Goal: Information Seeking & Learning: Learn about a topic

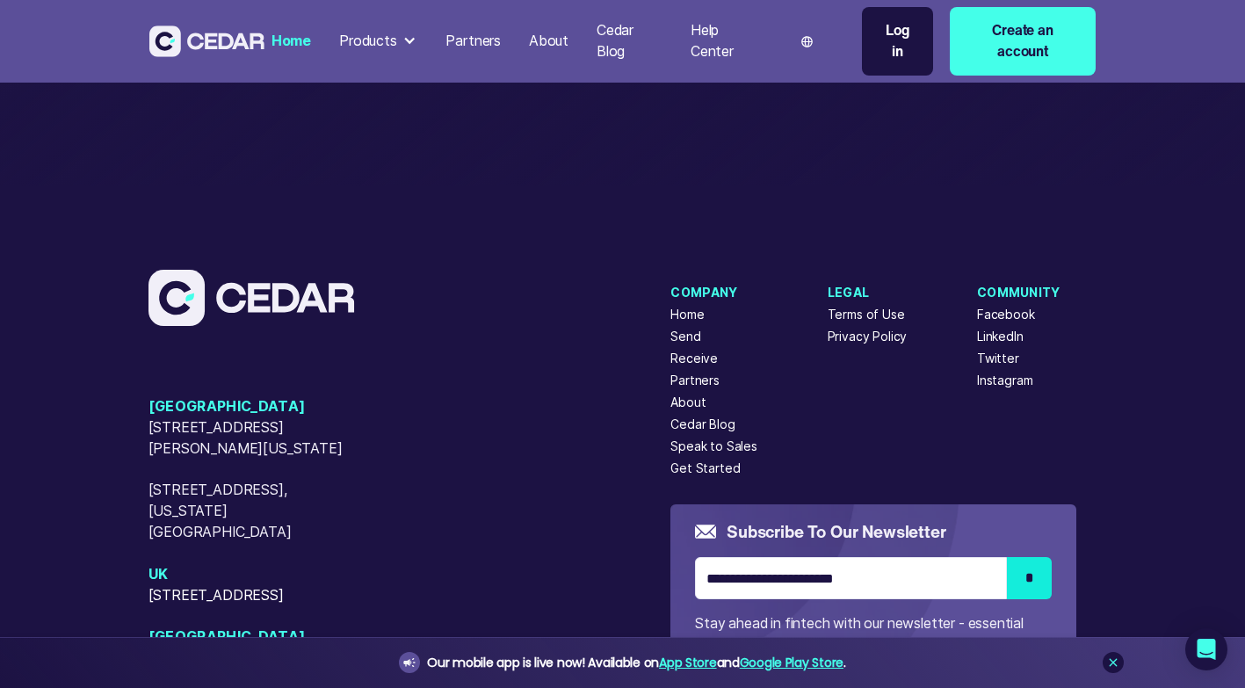
scroll to position [7261, 0]
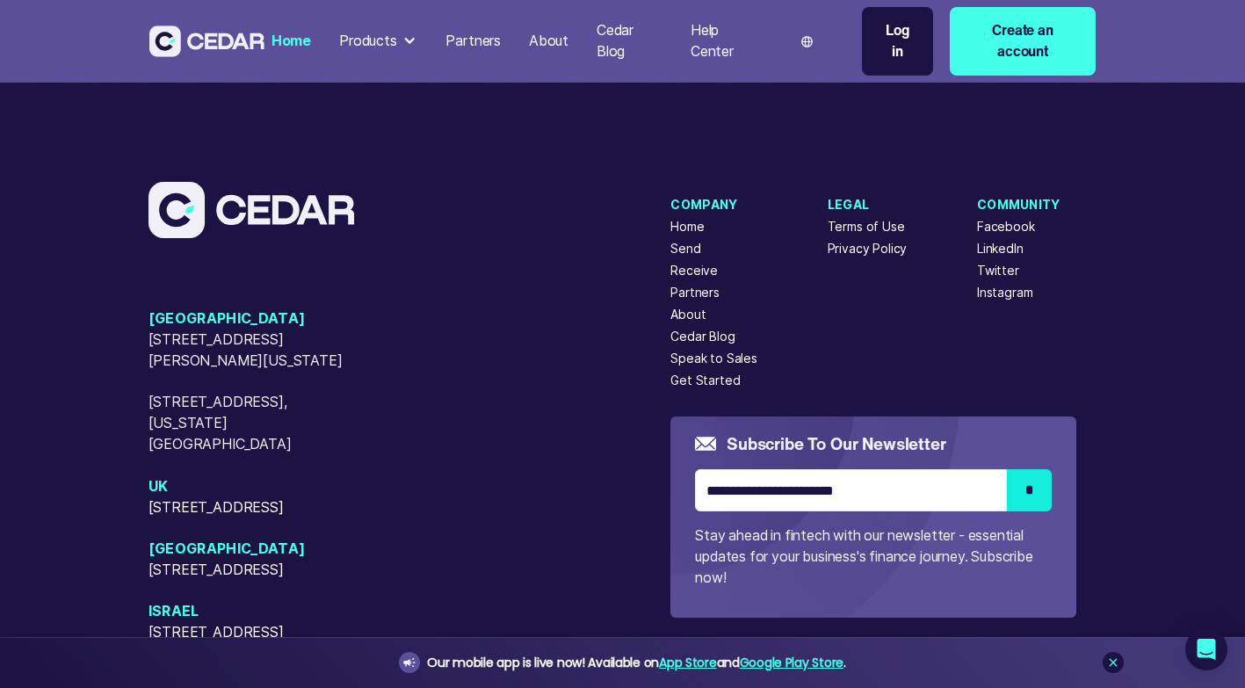
click at [684, 306] on div "About" at bounding box center [687, 315] width 35 height 18
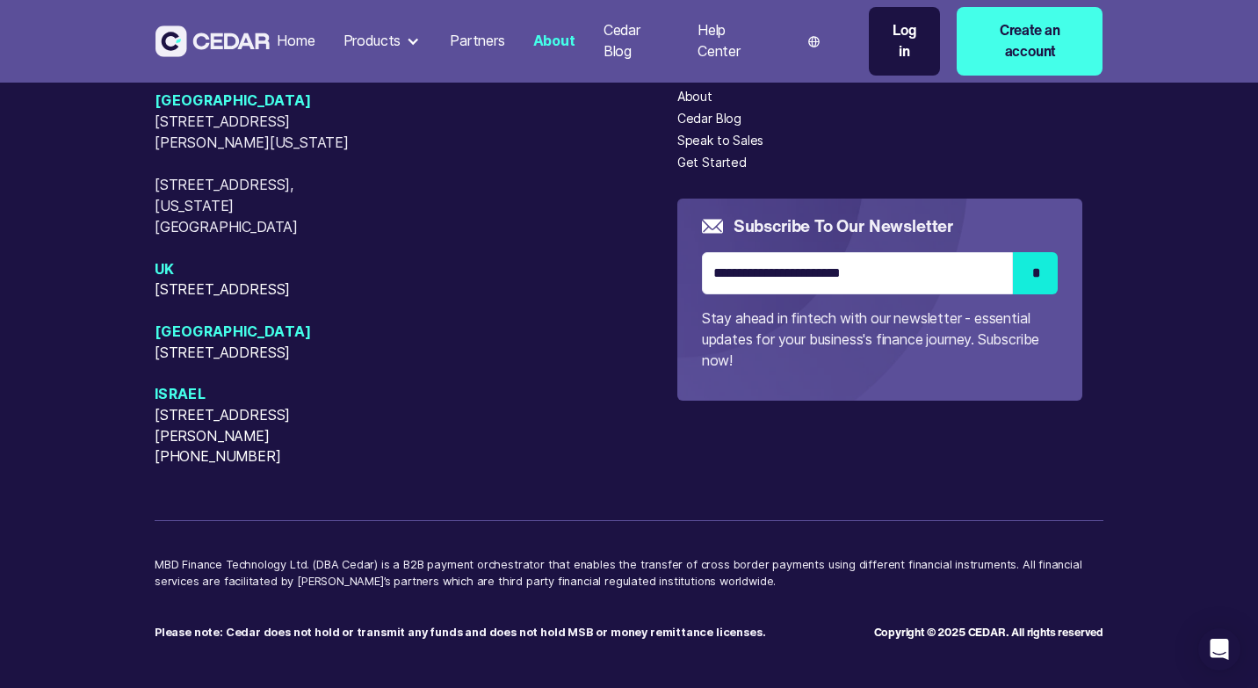
scroll to position [4470, 0]
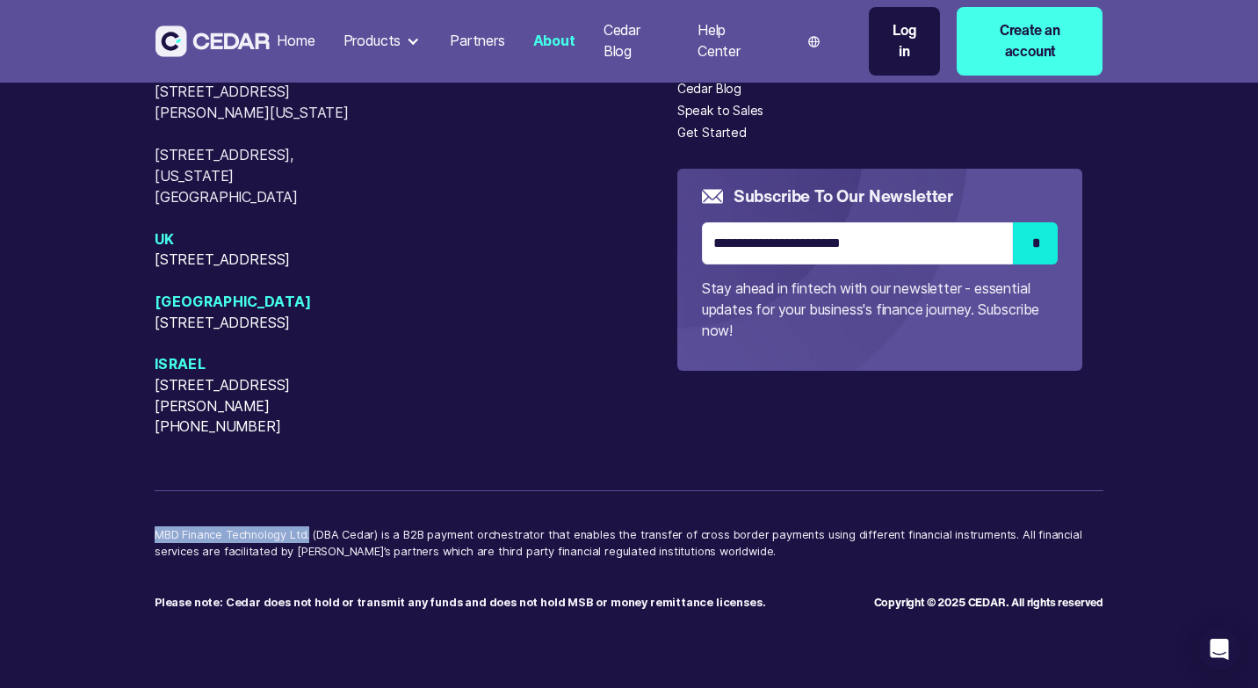
drag, startPoint x: 156, startPoint y: 533, endPoint x: 309, endPoint y: 541, distance: 153.0
click at [309, 541] on p "MBD Finance Technology Ltd. (DBA Cedar) is a B2B payment orchestrator that enab…" at bounding box center [629, 551] width 949 height 51
copy p "MBD Finance Technology Ltd."
click at [188, 604] on strong "Please note: Cedar does not hold or transmit any funds and does not hold MSB or…" at bounding box center [460, 602] width 610 height 13
drag, startPoint x: 968, startPoint y: 603, endPoint x: 1001, endPoint y: 603, distance: 33.4
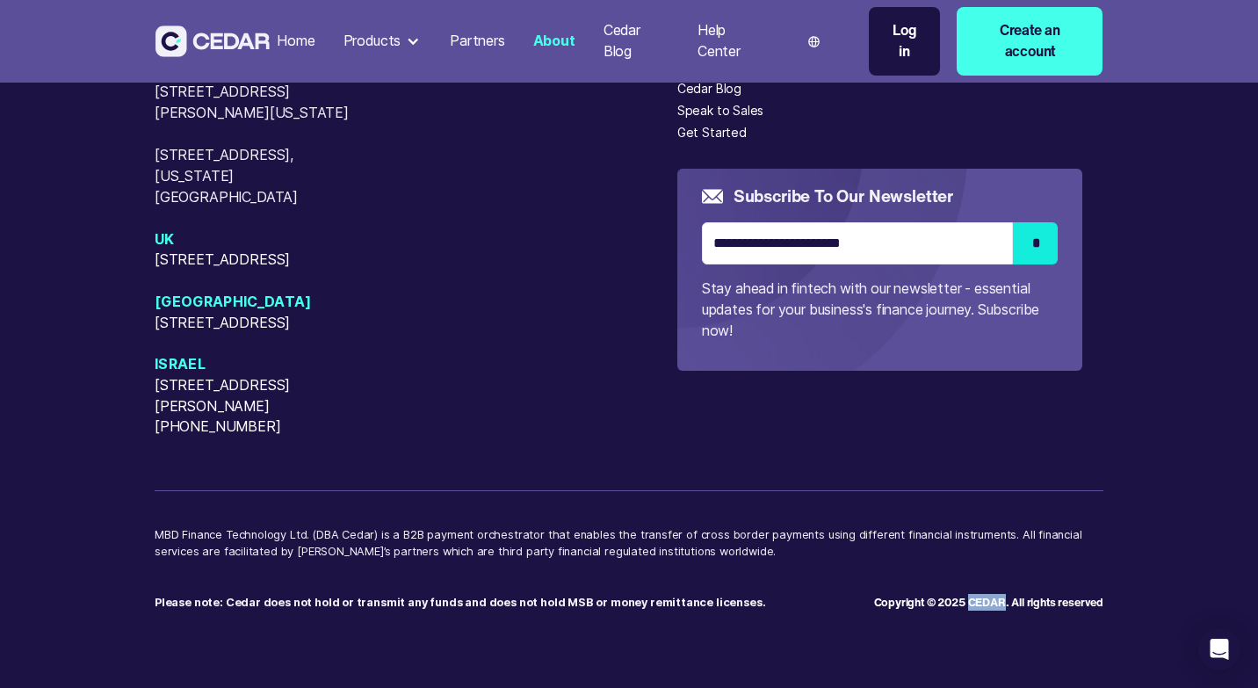
click at [1001, 603] on div "Copyright © 2025 CEDAR. All rights reserved" at bounding box center [988, 602] width 229 height 17
copy div "CEDAR"
click at [460, 225] on div "USA 405 Cameron Sreet, Alexandria, Virginia, 22314 50 W 23rd Street, New York, …" at bounding box center [416, 249] width 523 height 377
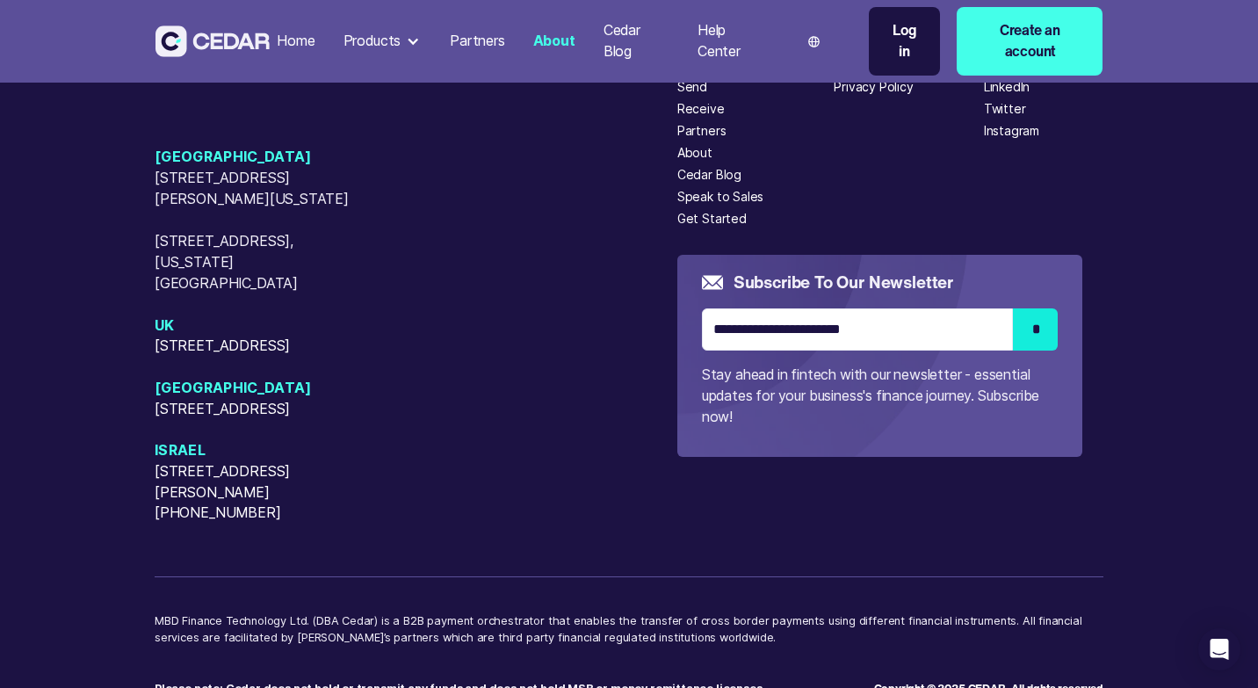
scroll to position [4294, 0]
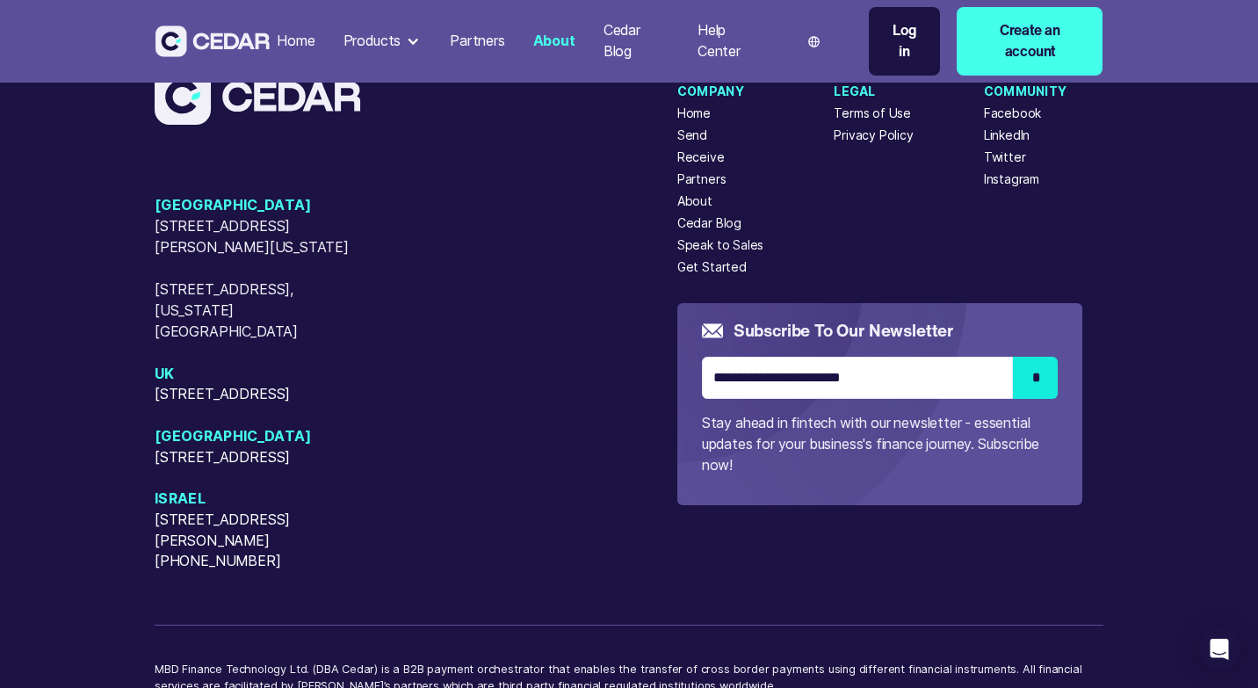
click at [176, 572] on span "[STREET_ADDRESS][PERSON_NAME][PHONE_NUMBER]" at bounding box center [265, 540] width 220 height 62
drag, startPoint x: 176, startPoint y: 577, endPoint x: 187, endPoint y: 581, distance: 11.9
click at [187, 572] on span "[STREET_ADDRESS][PERSON_NAME][PHONE_NUMBER]" at bounding box center [265, 540] width 220 height 62
copy span "[STREET_ADDRESS][PERSON_NAME][PHONE_NUMBER]"
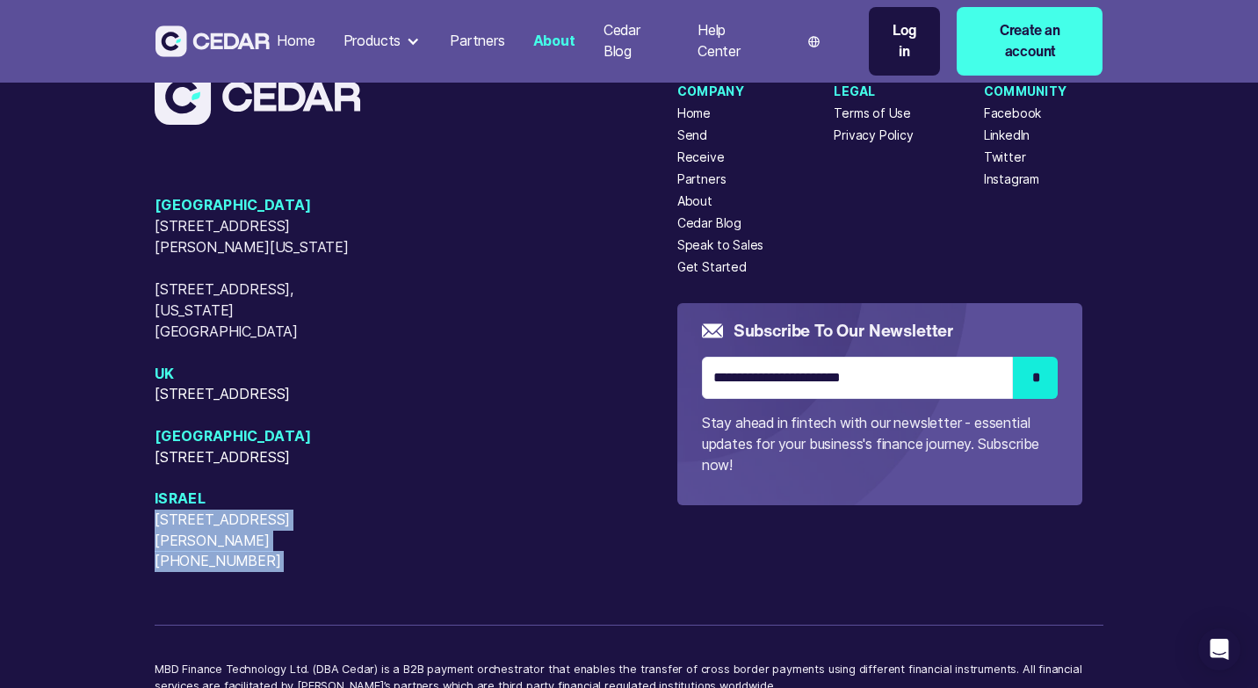
drag, startPoint x: 220, startPoint y: 437, endPoint x: 133, endPoint y: 412, distance: 91.2
click at [133, 412] on div "USA 405 Cameron Sreet, Alexandria, Virginia, 22314 50 W 23rd Street, New York, …" at bounding box center [629, 403] width 1258 height 837
drag, startPoint x: 133, startPoint y: 412, endPoint x: 687, endPoint y: 332, distance: 560.0
click at [687, 332] on div "Subscribe to our newsletter * Stay ahead in fintech with our newsletter - essen…" at bounding box center [879, 404] width 405 height 202
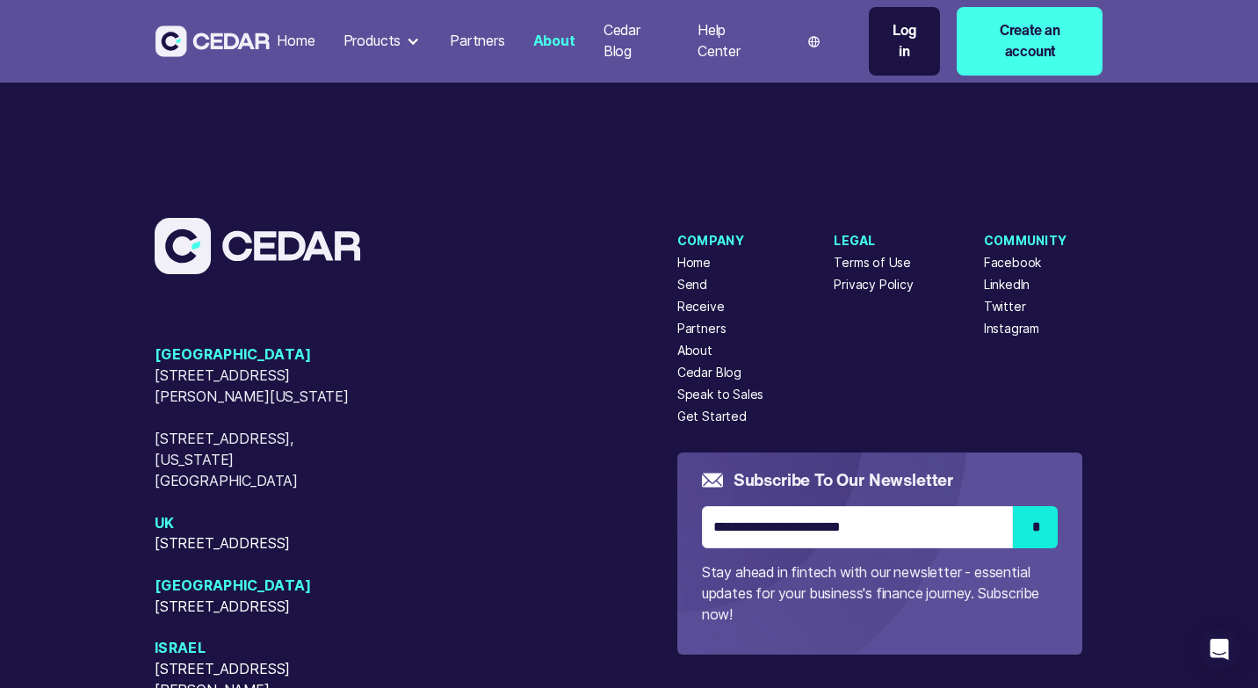
scroll to position [4119, 0]
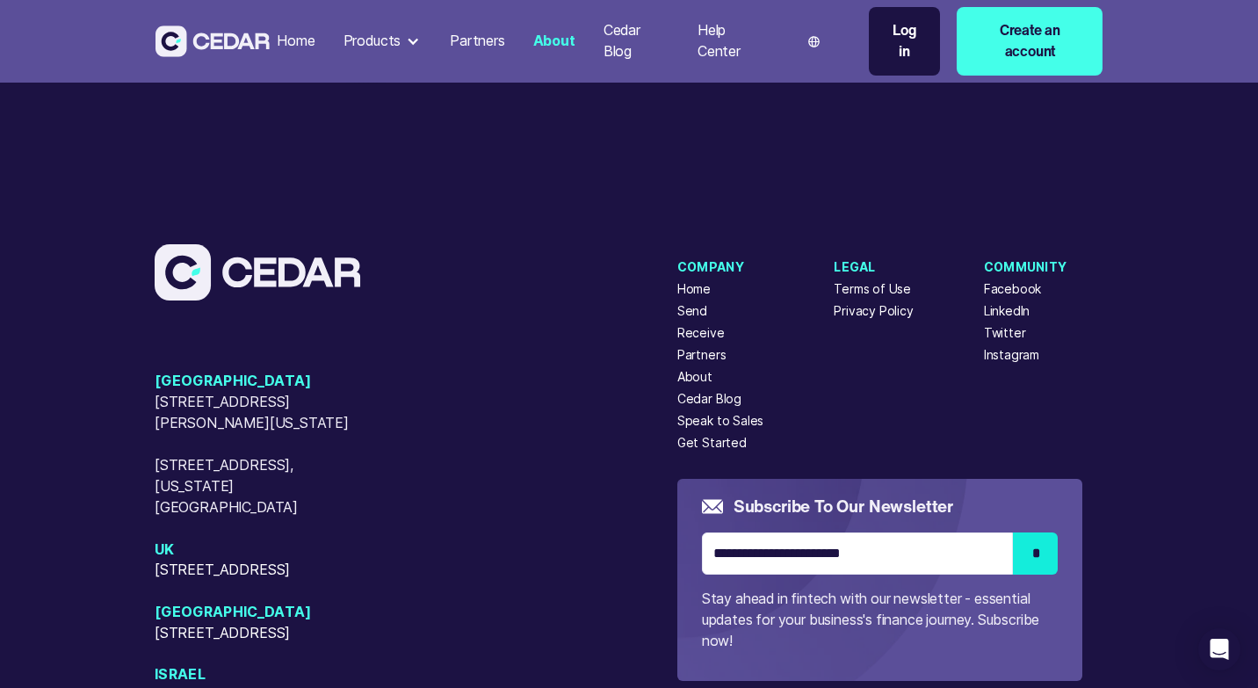
click at [868, 299] on div "Terms of Use" at bounding box center [872, 289] width 77 height 18
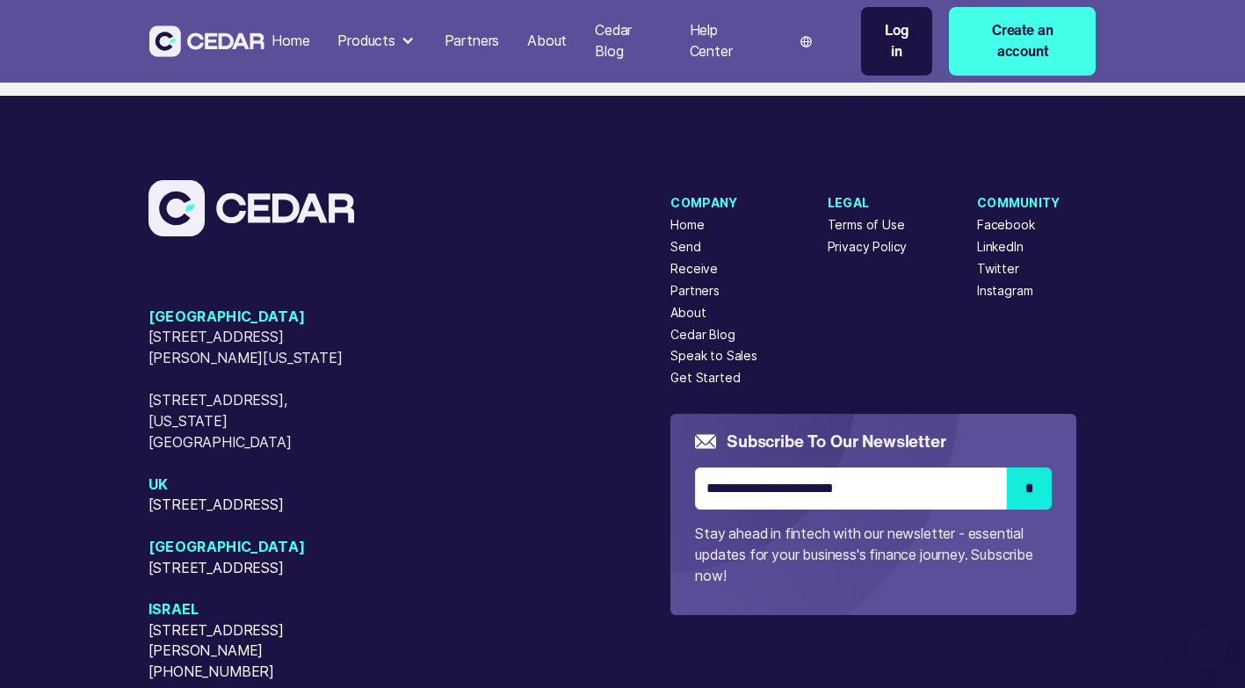
scroll to position [5582, 0]
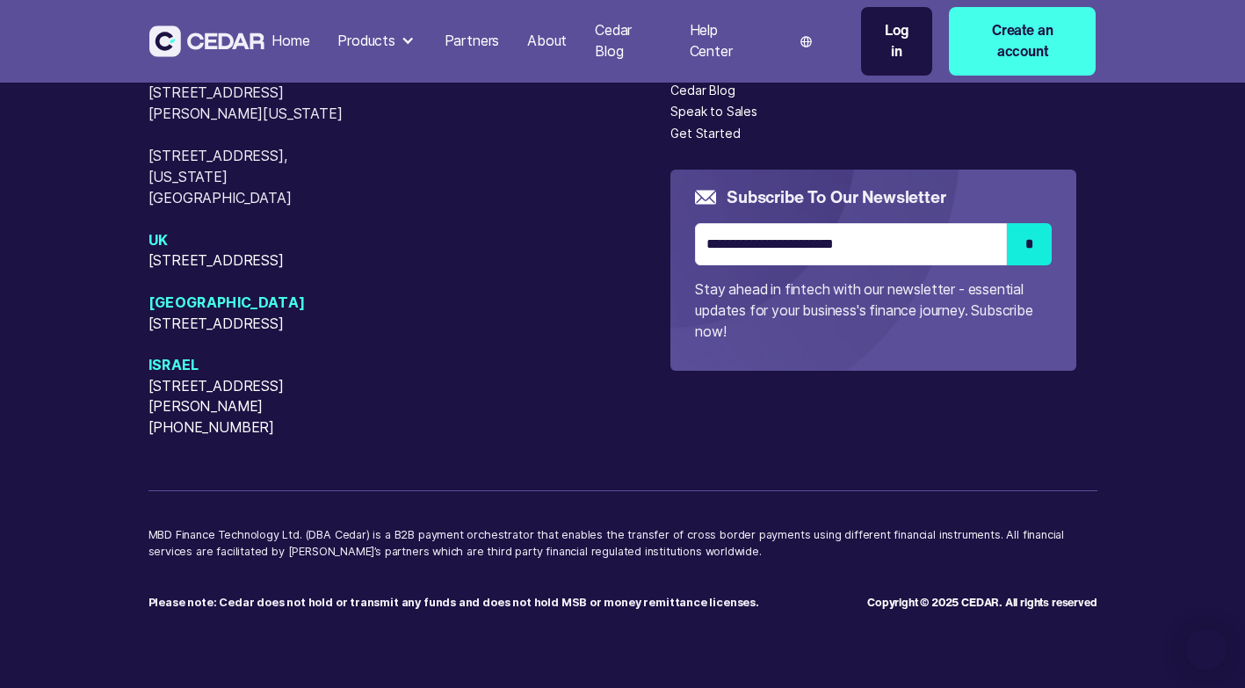
click at [493, 488] on div "USA 405 Cameron Sreet, Alexandria, Virginia, 22314 50 W 23rd Street, New York, …" at bounding box center [622, 273] width 949 height 675
click at [503, 488] on div "USA 405 Cameron Sreet, Alexandria, Virginia, 22314 50 W 23rd Street, New York, …" at bounding box center [622, 273] width 949 height 675
click at [547, 400] on div "USA 405 Cameron Sreet, Alexandria, Virginia, 22314 50 W 23rd Street, New York, …" at bounding box center [409, 250] width 523 height 376
click at [387, 46] on div "Products" at bounding box center [366, 41] width 58 height 21
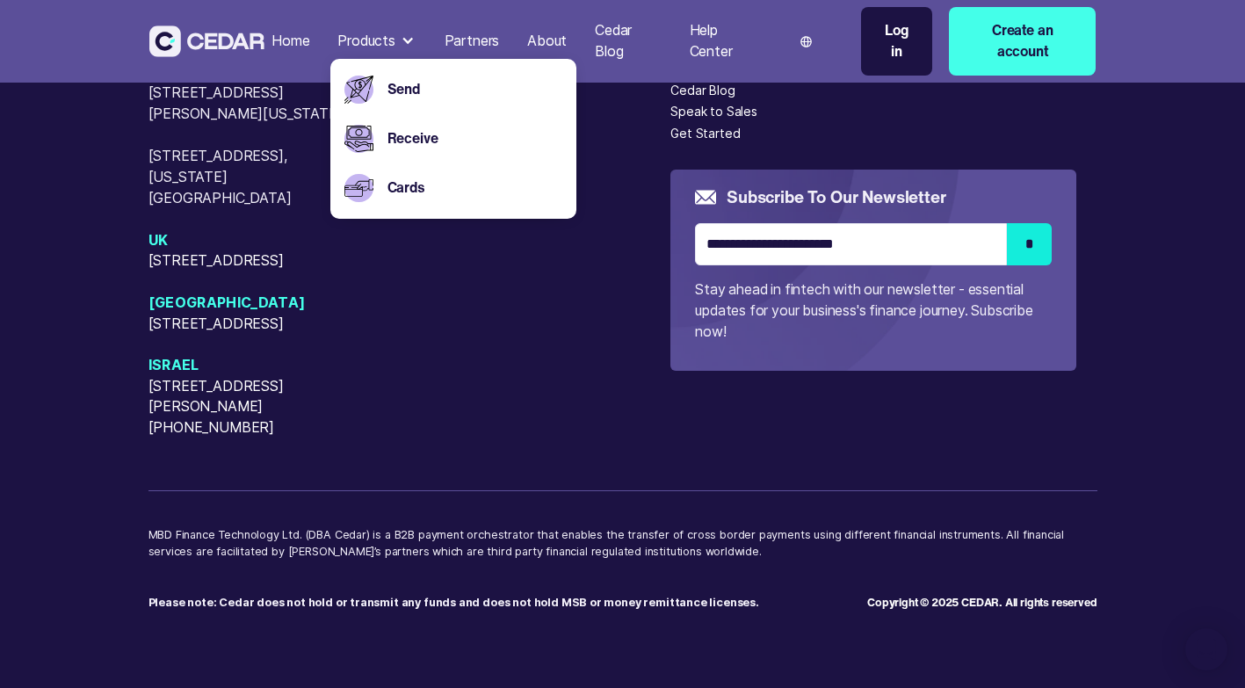
click at [380, 105] on div "Send" at bounding box center [471, 89] width 182 height 49
click at [390, 88] on link "Send" at bounding box center [474, 89] width 175 height 21
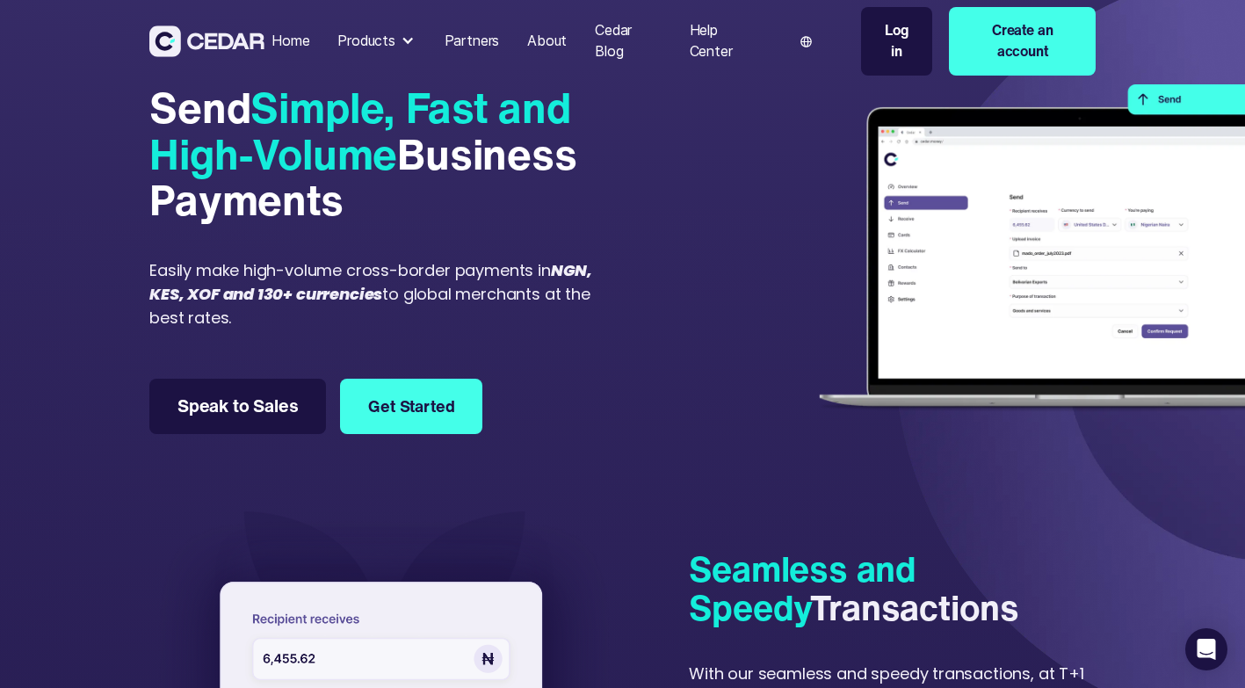
click at [685, 394] on div at bounding box center [862, 259] width 466 height 350
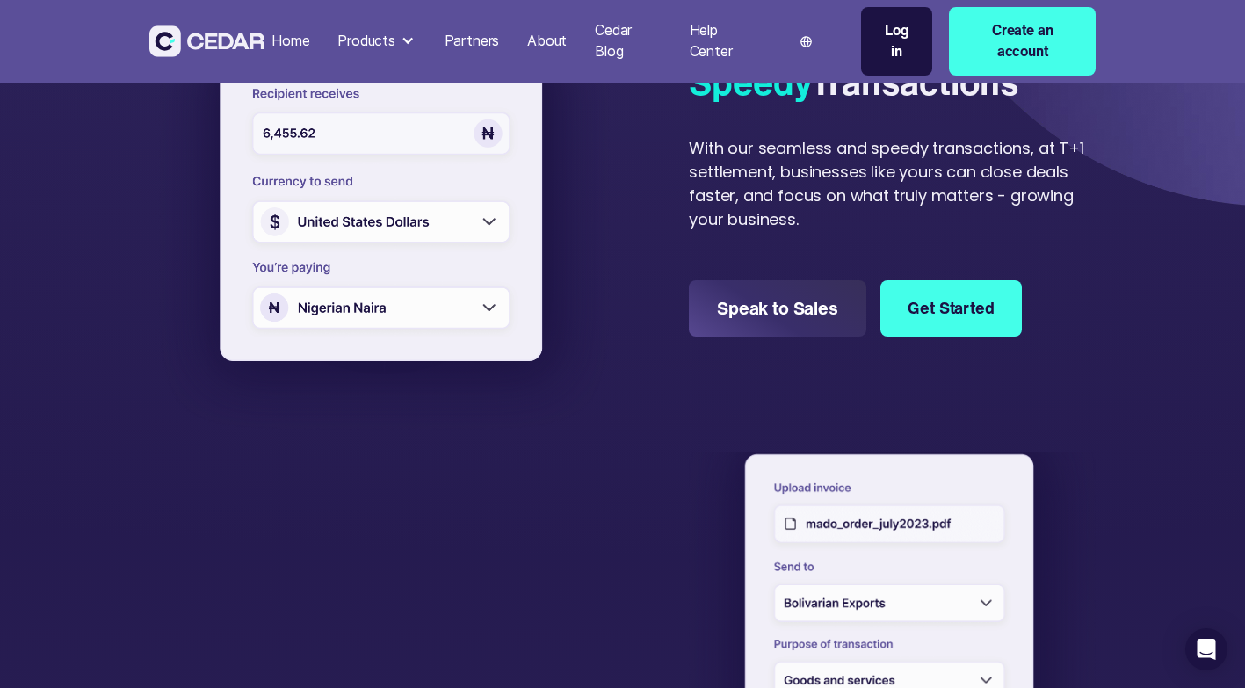
scroll to position [527, 0]
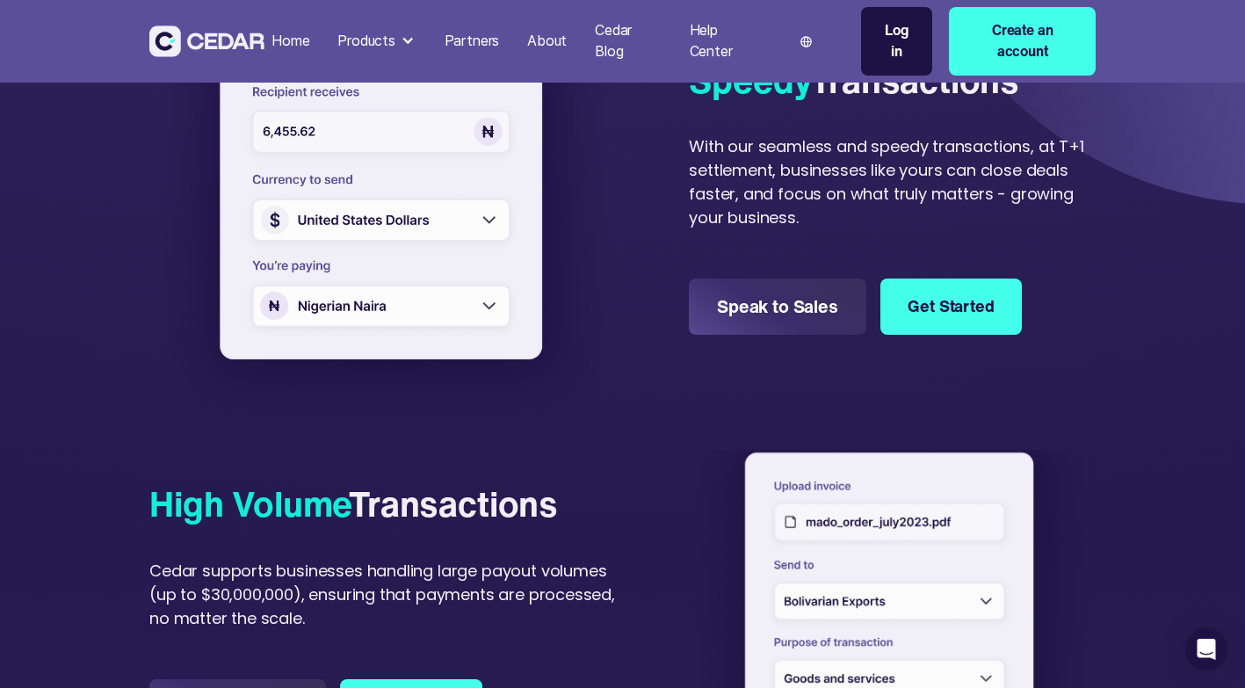
click at [468, 221] on img at bounding box center [383, 210] width 469 height 453
click at [475, 301] on img at bounding box center [383, 210] width 469 height 453
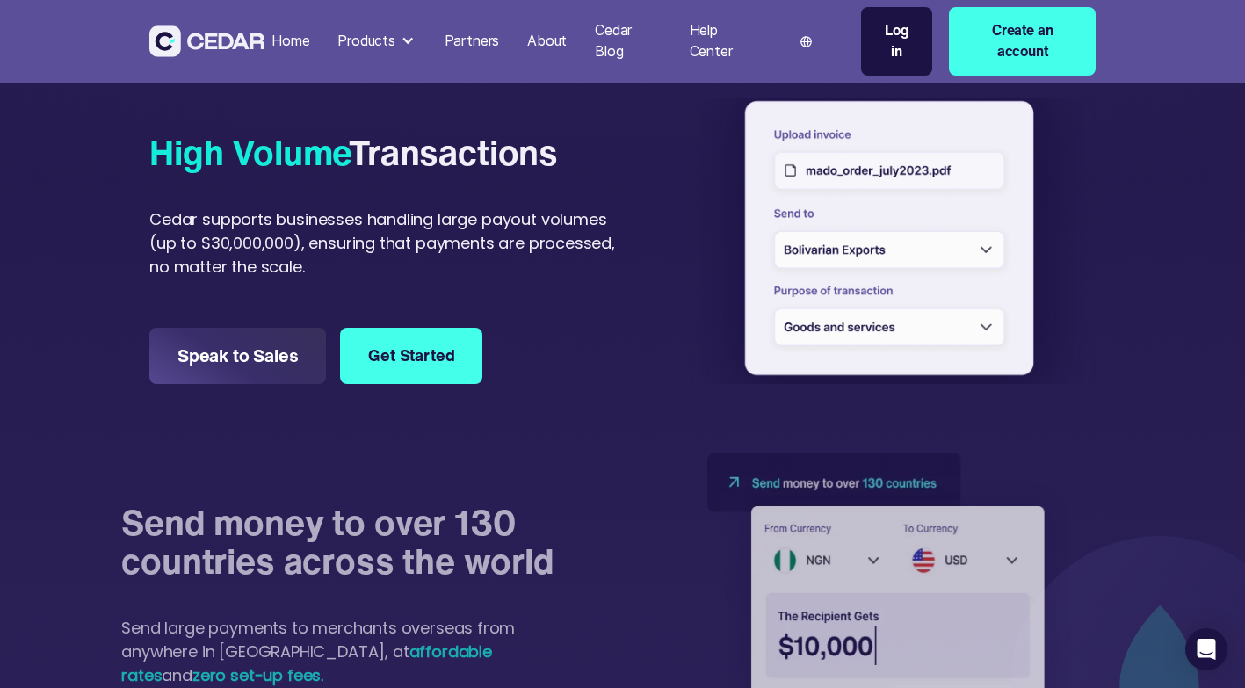
click at [826, 237] on div at bounding box center [892, 240] width 407 height 285
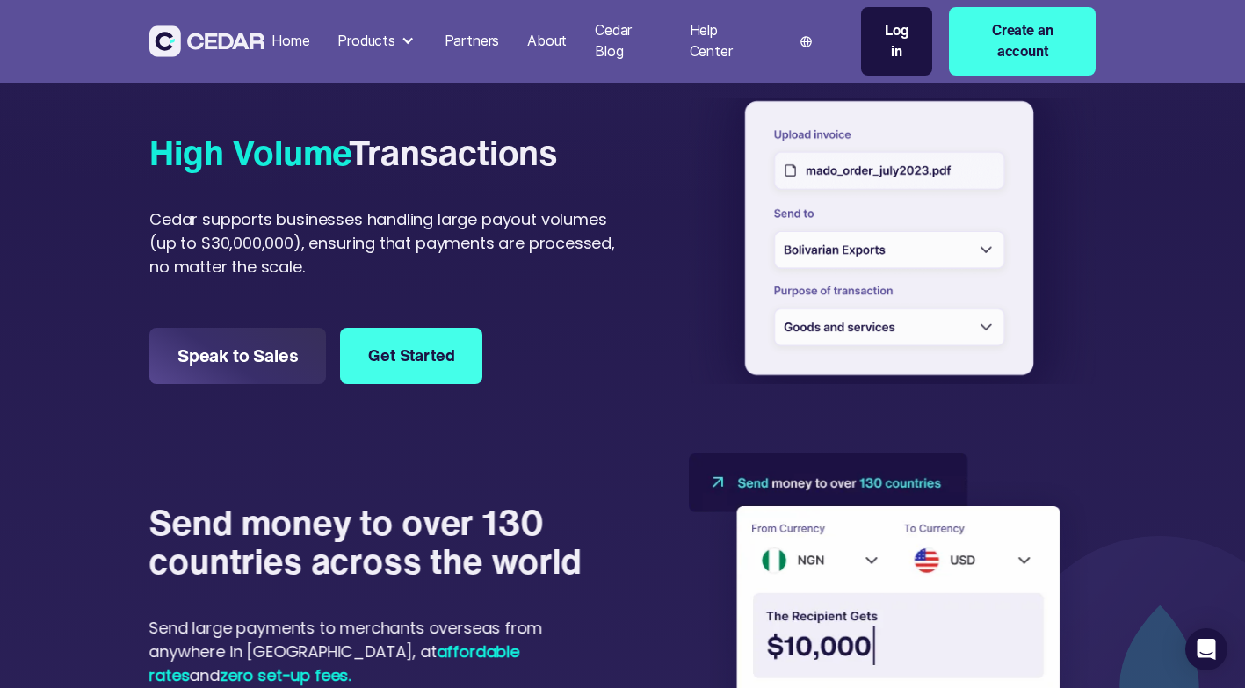
scroll to position [1318, 0]
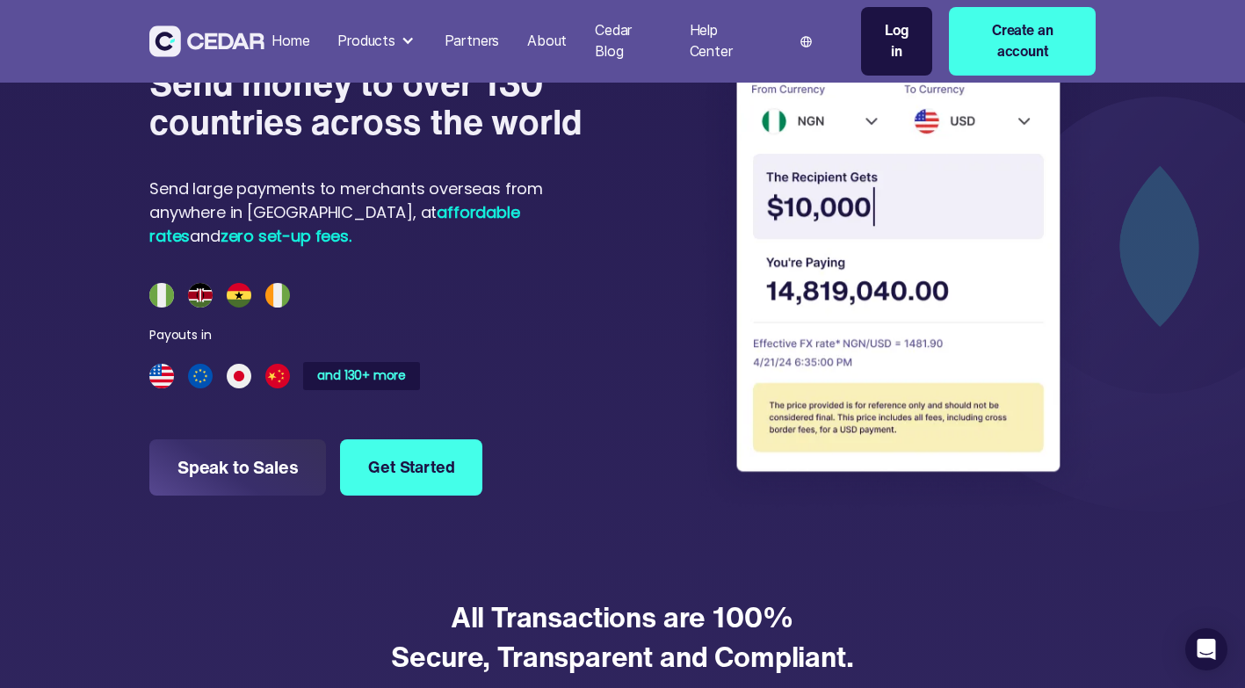
click at [697, 365] on img at bounding box center [892, 261] width 407 height 495
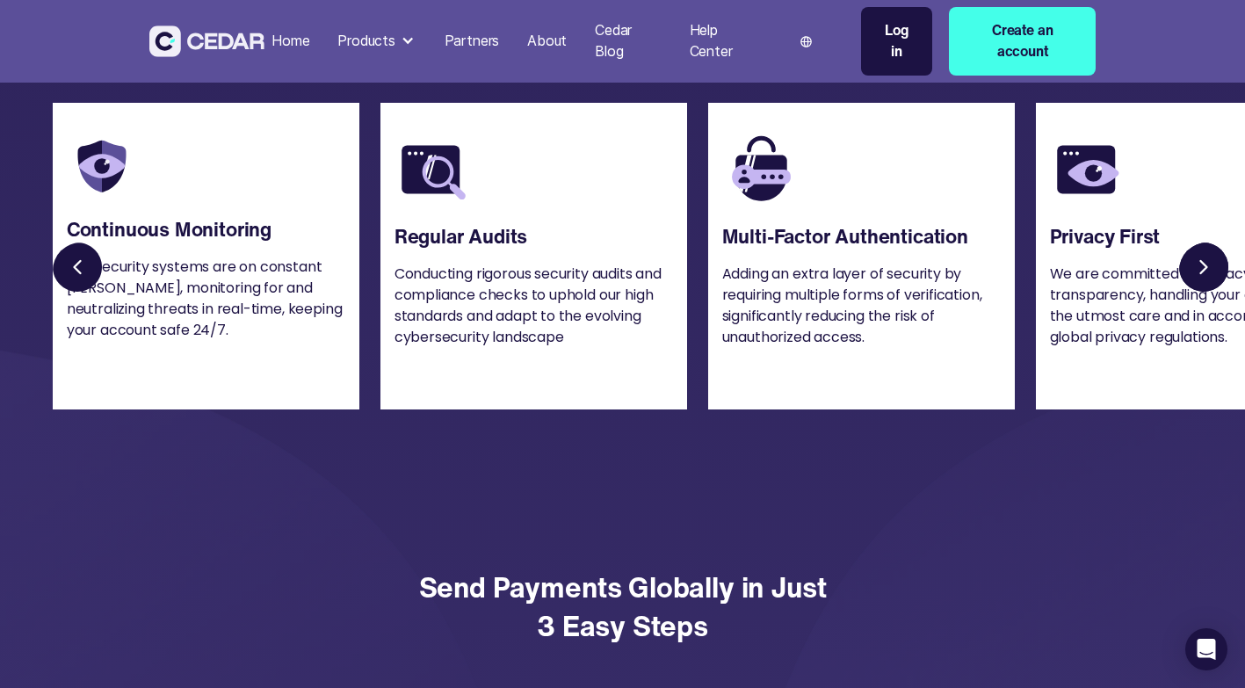
scroll to position [2020, 0]
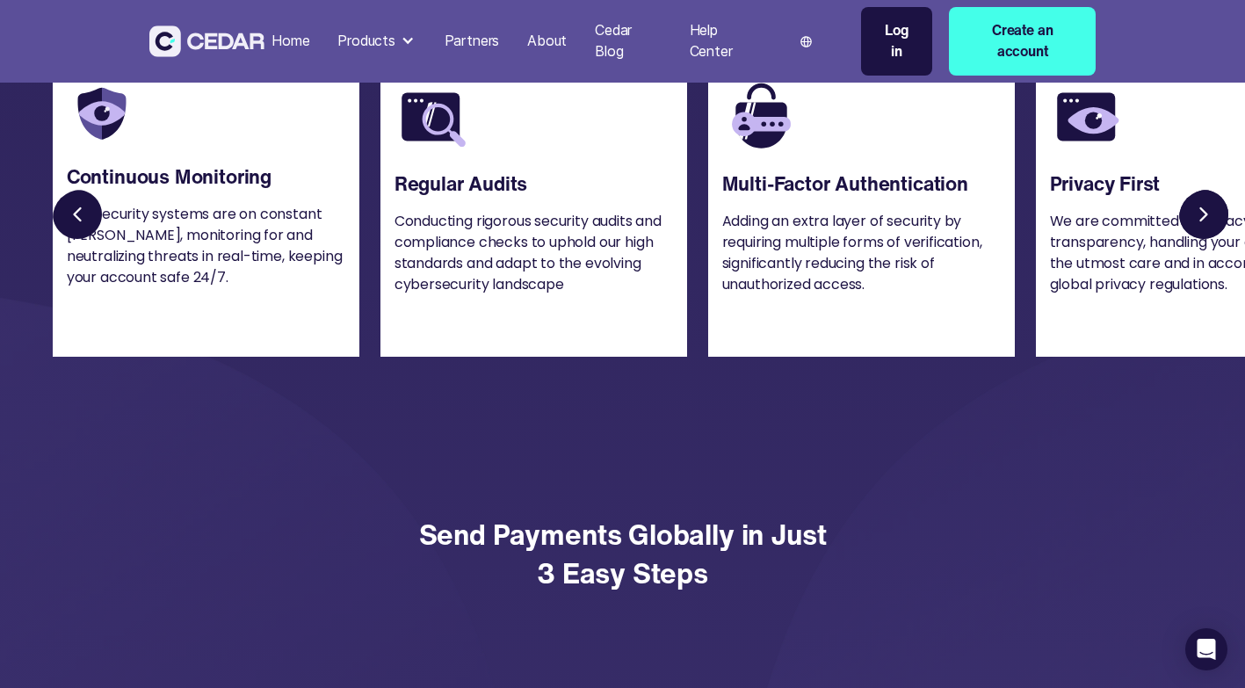
click at [1202, 218] on link "Next slide" at bounding box center [1207, 218] width 56 height 56
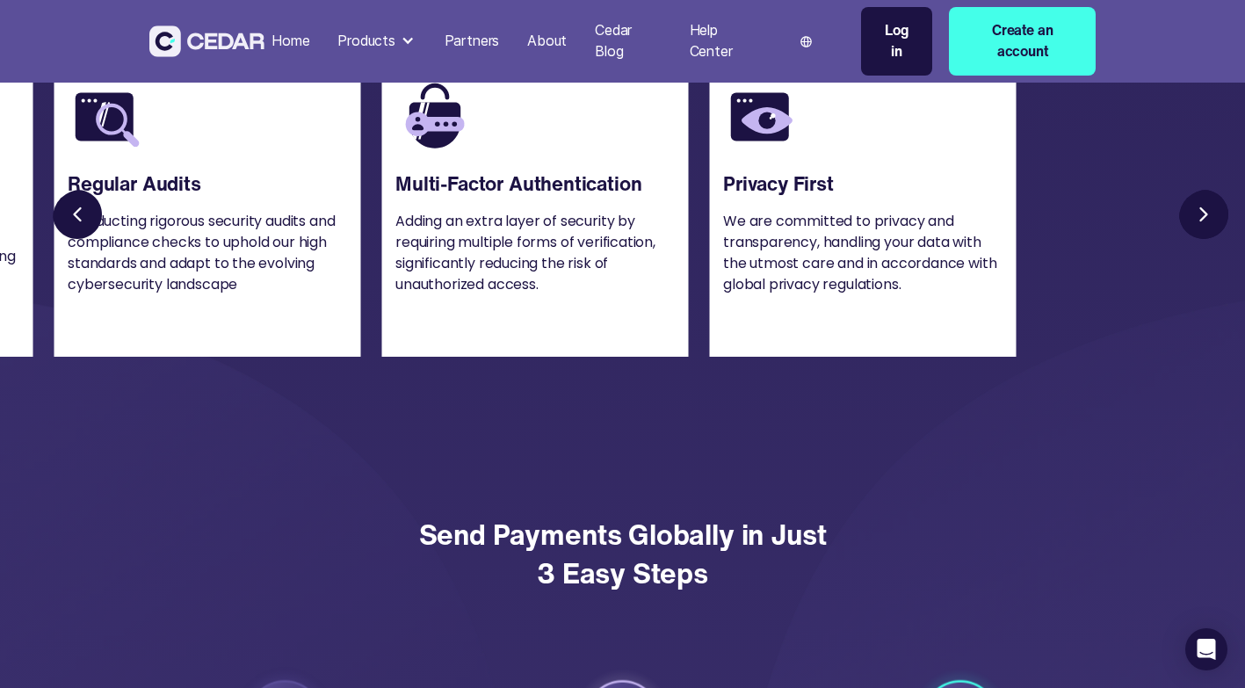
click at [1203, 218] on link "Next slide" at bounding box center [1207, 218] width 56 height 56
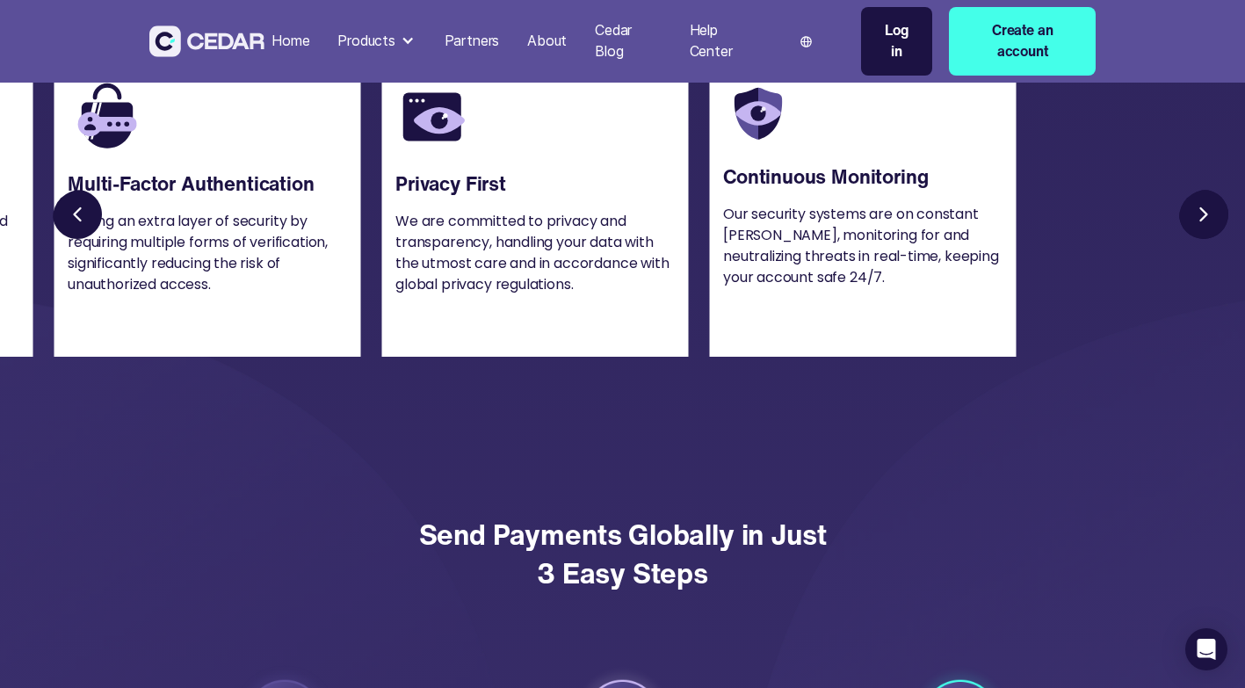
click at [1203, 218] on link "Next slide" at bounding box center [1207, 218] width 56 height 56
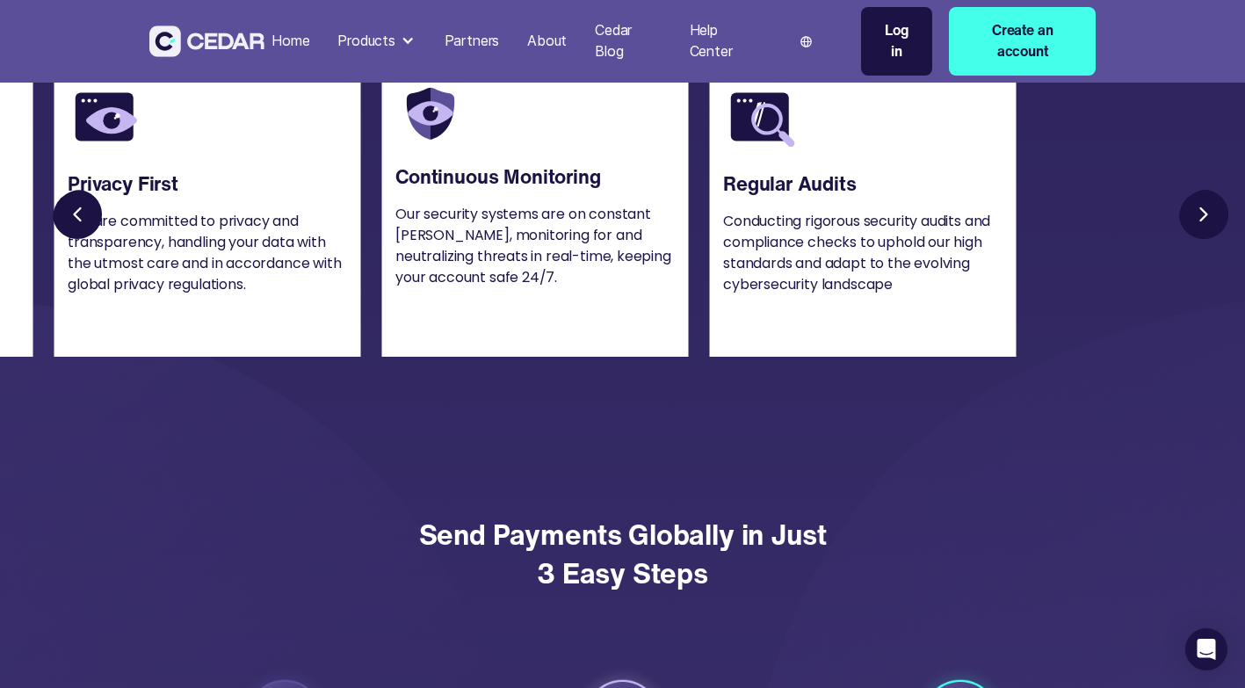
click at [1203, 218] on link "Next slide" at bounding box center [1207, 218] width 56 height 56
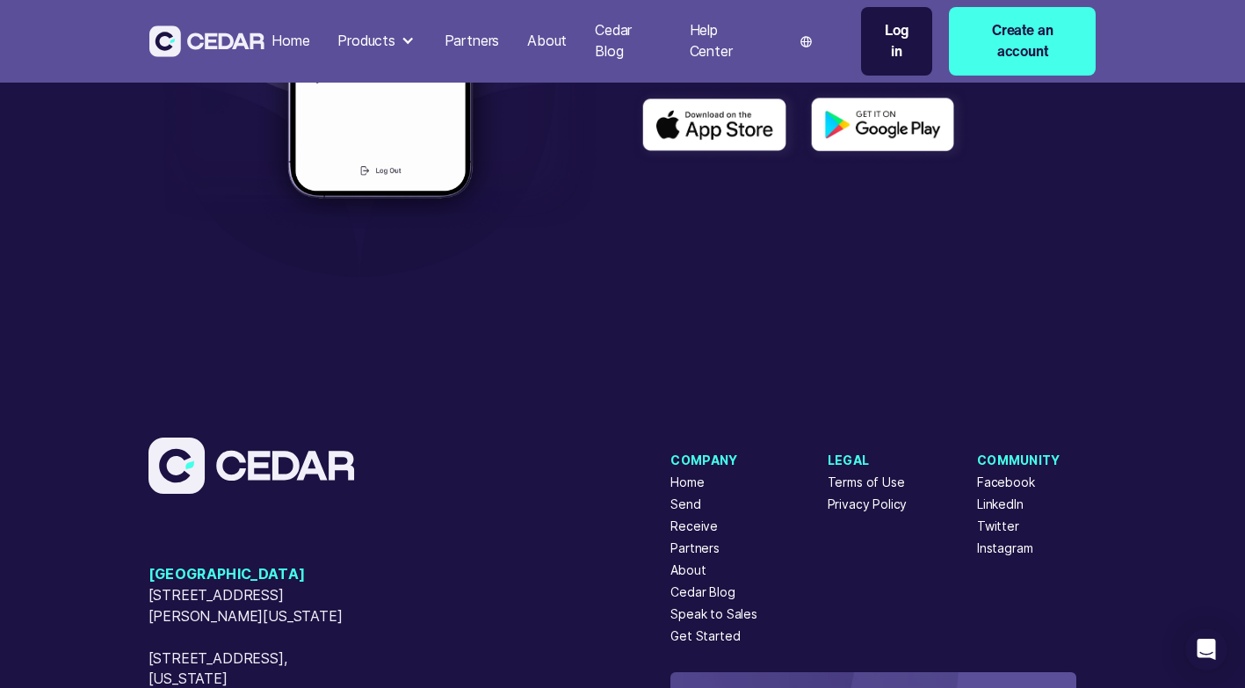
scroll to position [4567, 0]
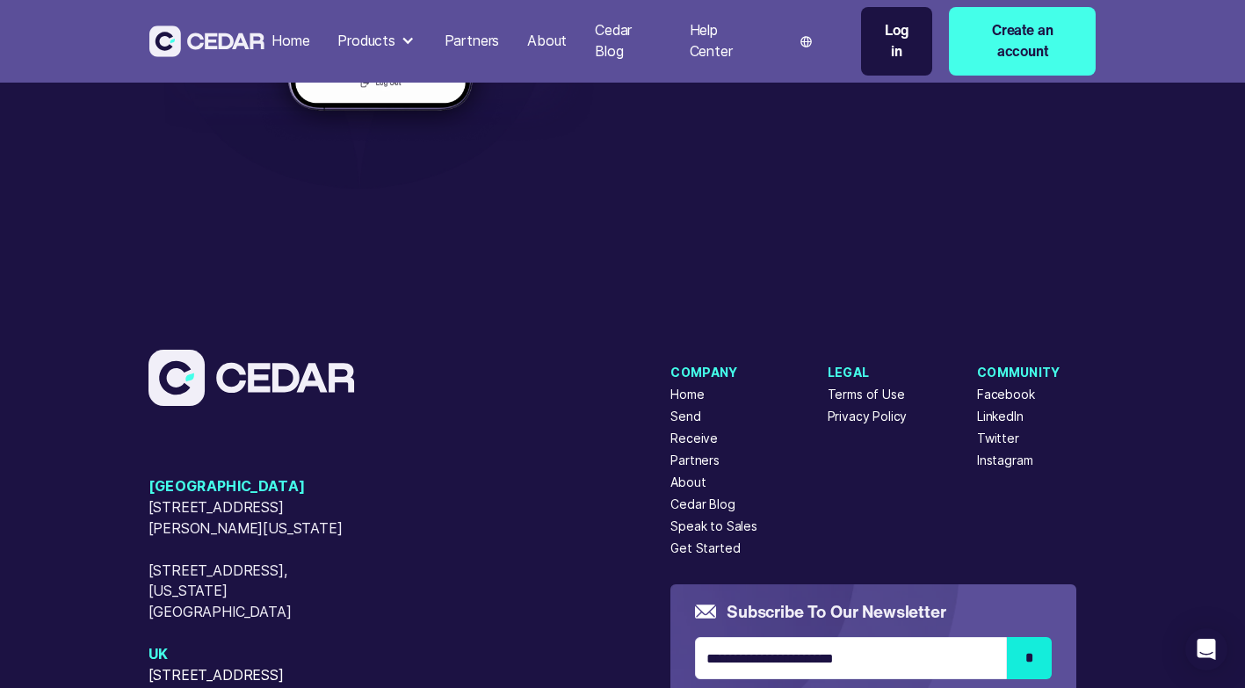
click at [368, 42] on div "Products" at bounding box center [366, 41] width 58 height 21
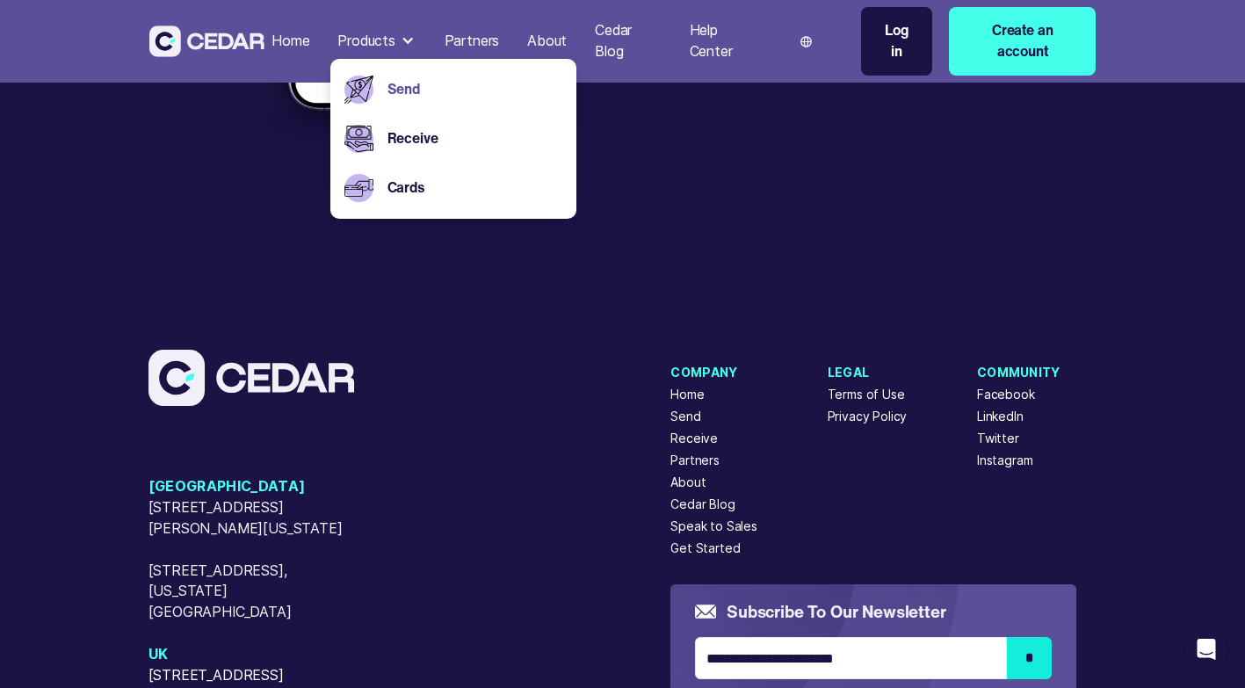
click at [415, 145] on link "Receive" at bounding box center [474, 138] width 175 height 21
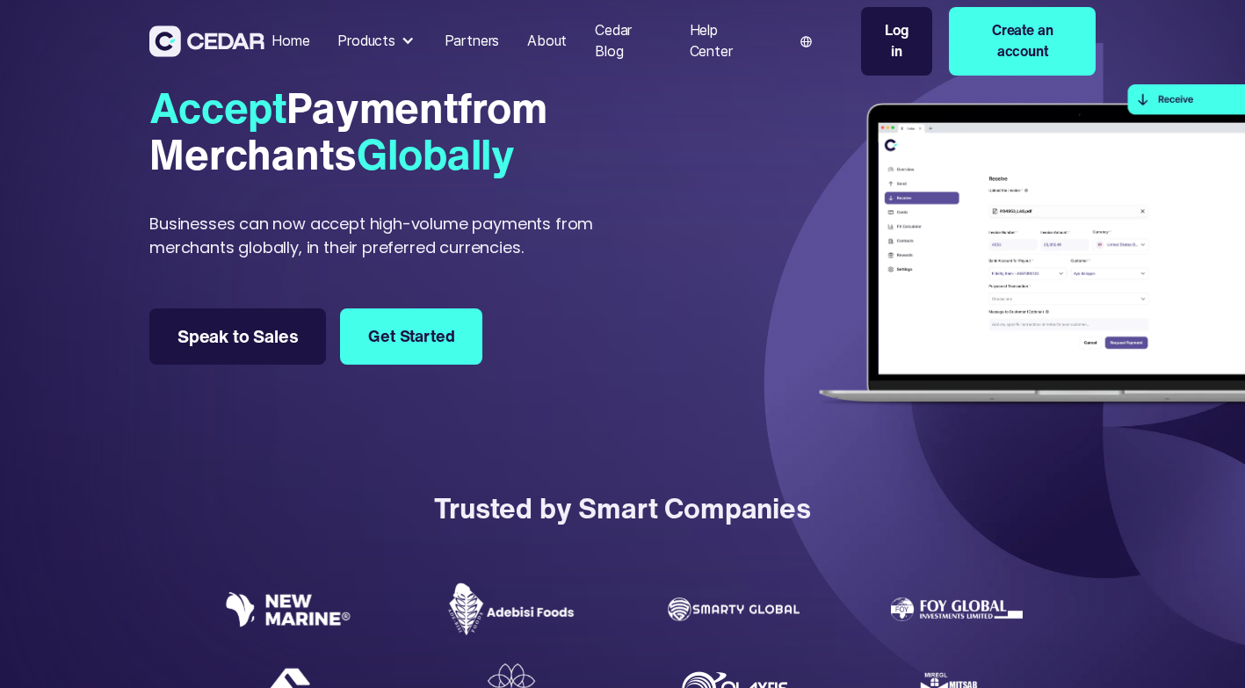
click at [633, 287] on div at bounding box center [862, 224] width 466 height 280
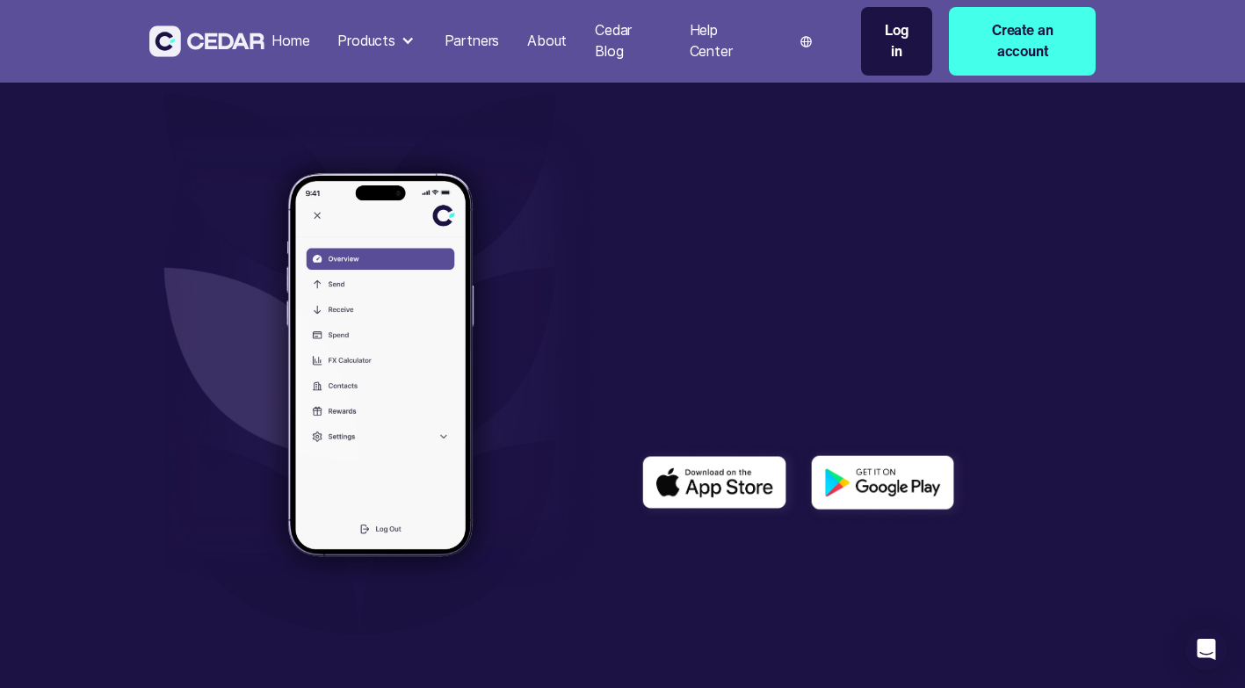
scroll to position [4304, 0]
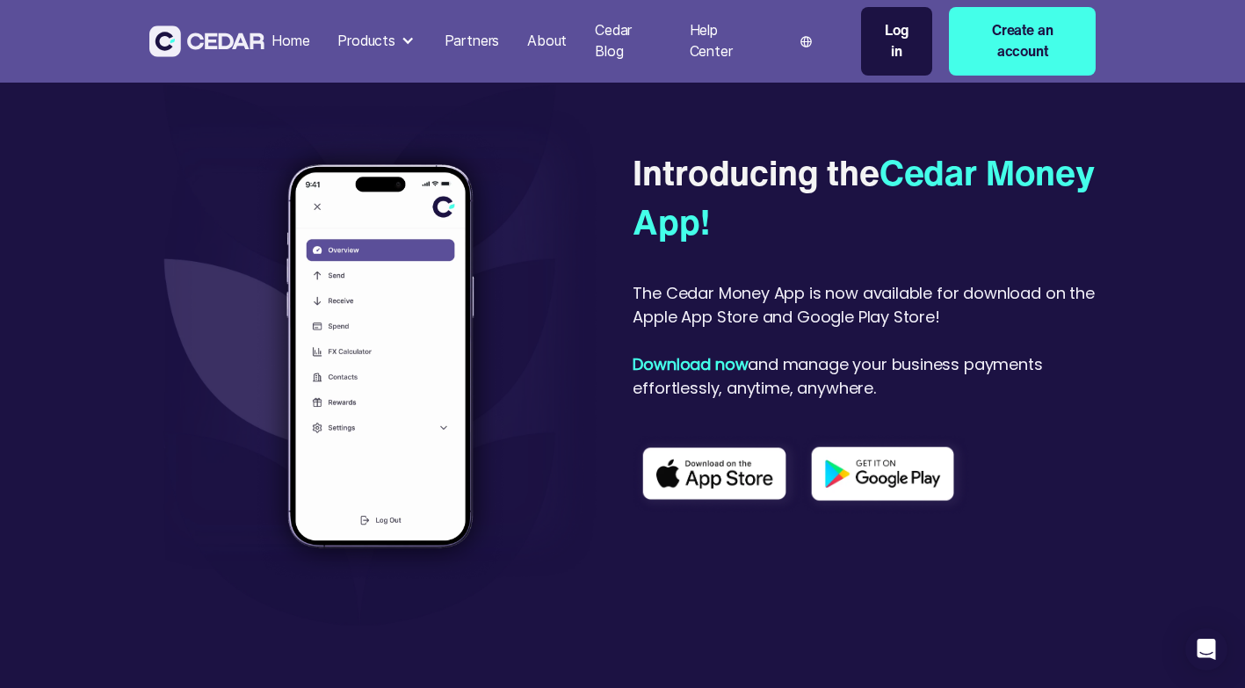
click at [736, 483] on img at bounding box center [716, 474] width 168 height 77
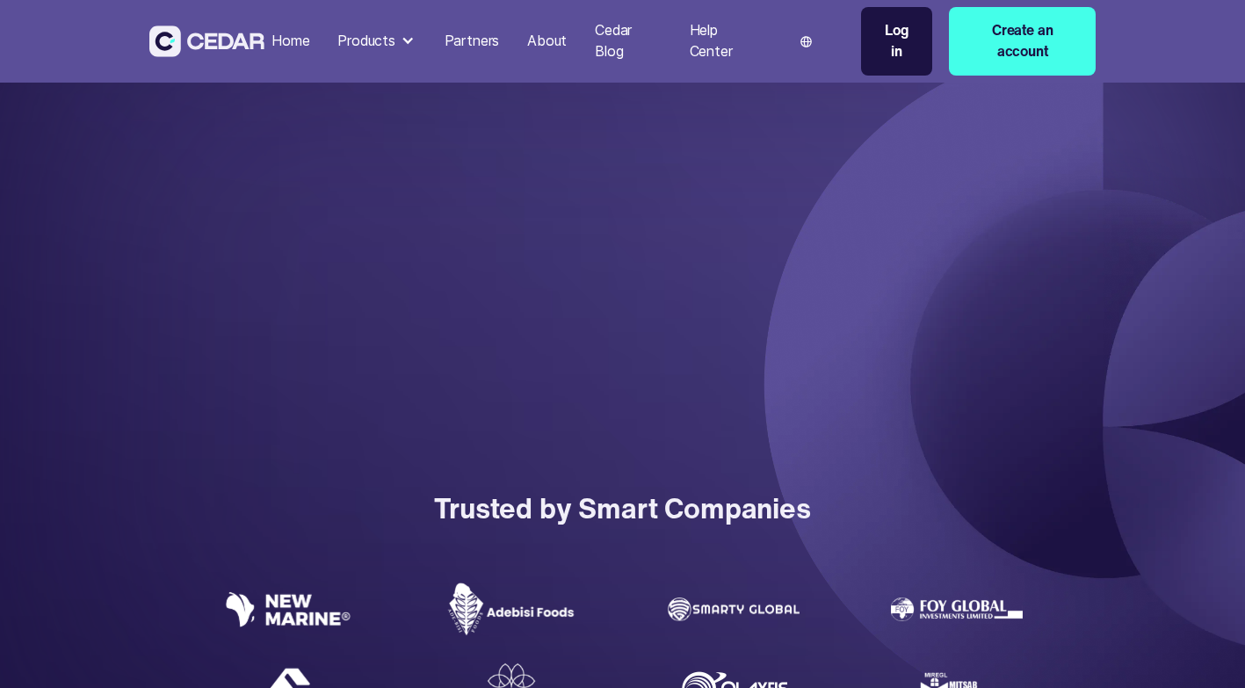
scroll to position [4285, 0]
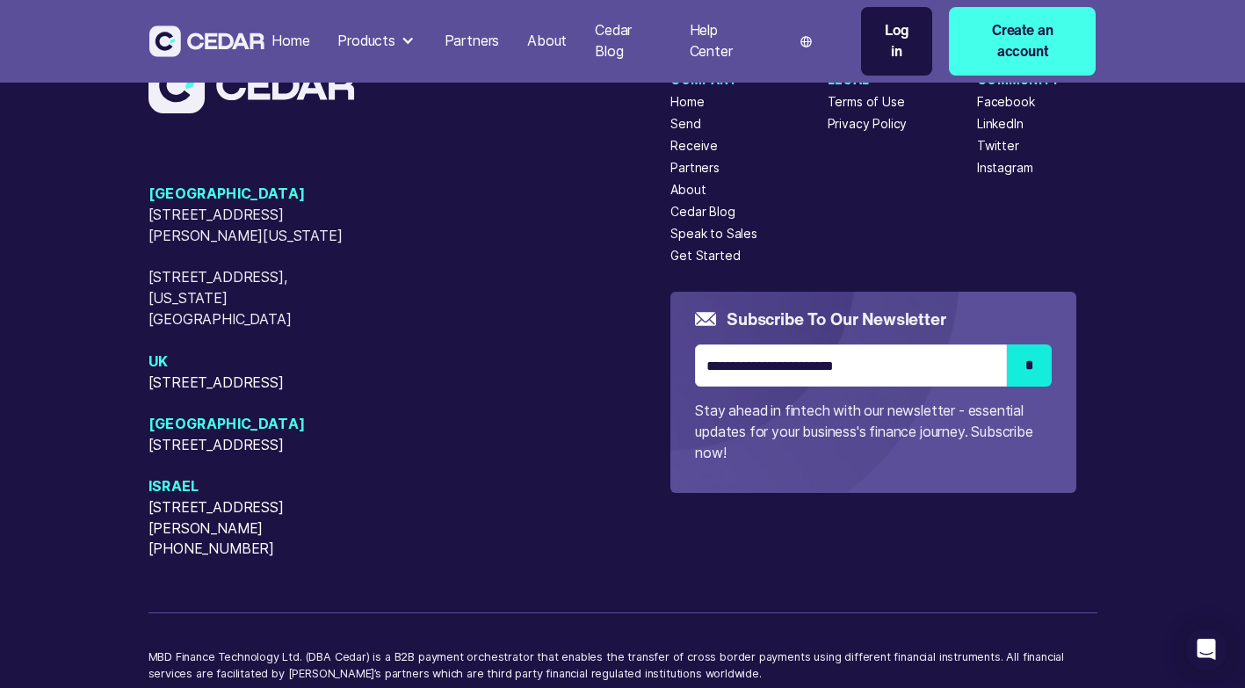
scroll to position [4655, 0]
